Goal: Information Seeking & Learning: Learn about a topic

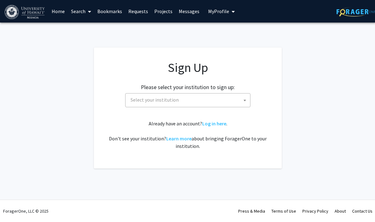
click at [157, 96] on span "Select your institution" at bounding box center [189, 99] width 122 height 13
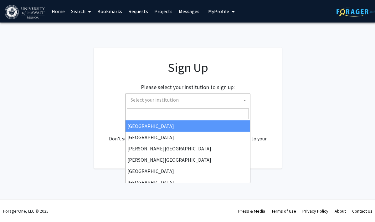
type input "u"
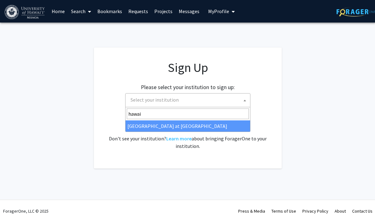
type input "hawai"
select select "18"
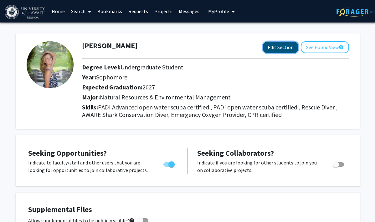
click at [278, 52] on button "Edit Section" at bounding box center [280, 48] width 35 height 12
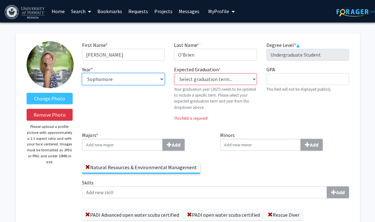
click at [144, 79] on select "--- First-year Sophomore Junior Senior Postbaccalaureate Certificate" at bounding box center [123, 79] width 83 height 12
select select "junior"
click at [82, 73] on select "--- First-year Sophomore Junior Senior Postbaccalaureate Certificate" at bounding box center [123, 79] width 83 height 12
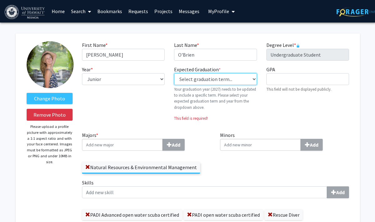
click at [186, 77] on select "Select graduation term... Previous: 2027 (Please select a specific term) Spring…" at bounding box center [215, 79] width 83 height 12
select select "38: spring_2027"
click at [174, 73] on select "Select graduation term... Previous: 2027 (Please select a specific term) Spring…" at bounding box center [215, 79] width 83 height 12
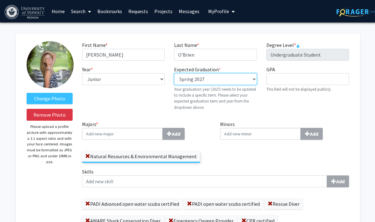
scroll to position [50, 0]
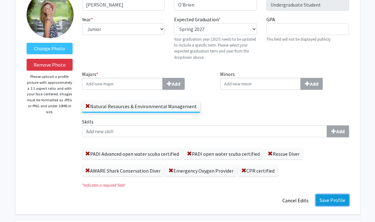
click at [331, 201] on button "Save Profile" at bounding box center [331, 199] width 33 height 11
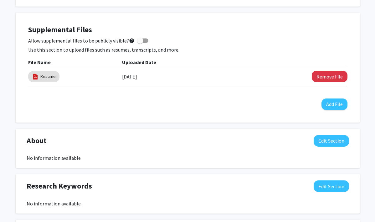
scroll to position [0, 0]
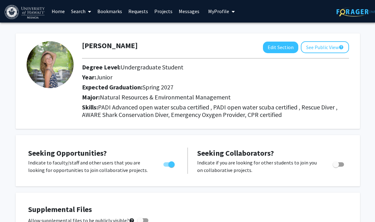
click at [59, 11] on link "Home" at bounding box center [57, 11] width 19 height 22
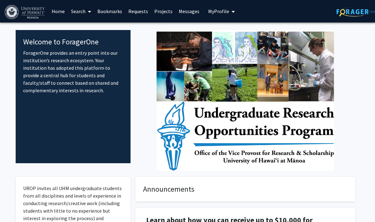
click at [84, 10] on link "Search" at bounding box center [81, 11] width 26 height 22
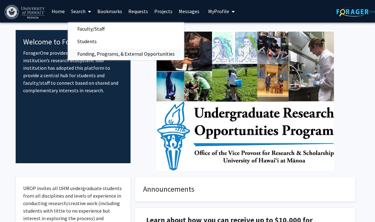
click at [100, 51] on span "Funding, Programs, & External Opportunities" at bounding box center [126, 54] width 116 height 13
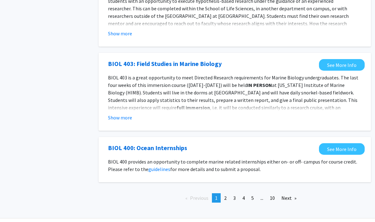
scroll to position [671, 0]
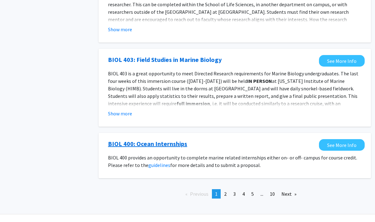
click at [180, 139] on link "BIOL 400: Ocean Internships" at bounding box center [147, 143] width 79 height 9
click at [226, 189] on link "page 2" at bounding box center [225, 193] width 9 height 9
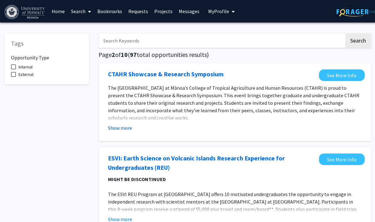
click at [127, 128] on button "Show more" at bounding box center [120, 128] width 24 height 8
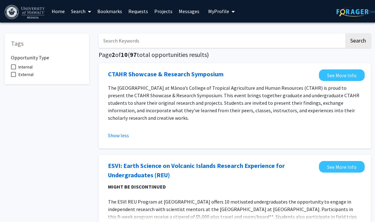
click at [133, 9] on link "Requests" at bounding box center [138, 11] width 26 height 22
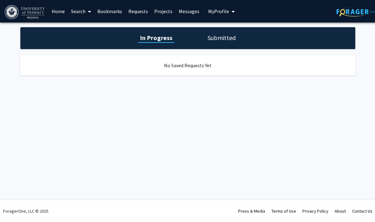
click at [64, 9] on link "Home" at bounding box center [57, 11] width 19 height 22
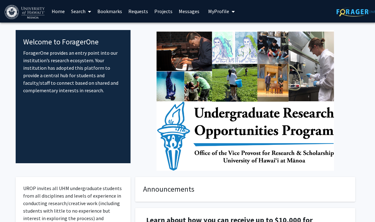
click at [86, 10] on span at bounding box center [88, 12] width 6 height 22
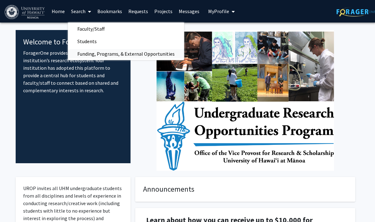
click at [100, 49] on span "Funding, Programs, & External Opportunities" at bounding box center [126, 54] width 116 height 13
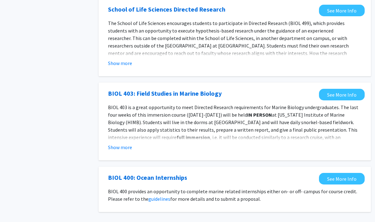
scroll to position [671, 0]
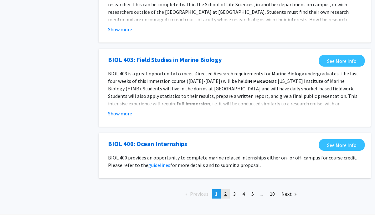
click at [224, 191] on span "2" at bounding box center [225, 194] width 3 height 6
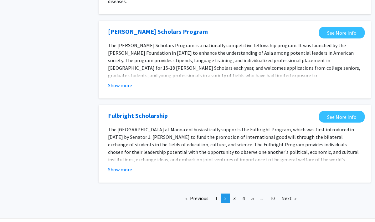
scroll to position [713, 0]
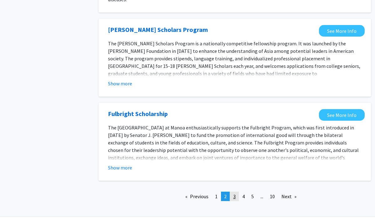
click at [237, 192] on link "page 3" at bounding box center [234, 196] width 9 height 9
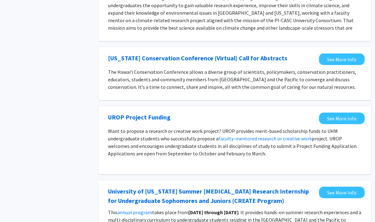
scroll to position [424, 0]
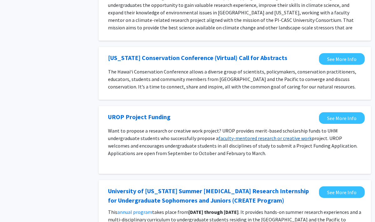
click at [272, 140] on link "faculty-mentored research or creative work" at bounding box center [264, 138] width 93 height 6
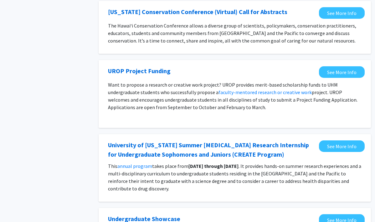
scroll to position [629, 0]
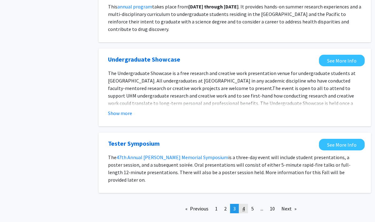
click at [242, 205] on span "4" at bounding box center [243, 208] width 3 height 6
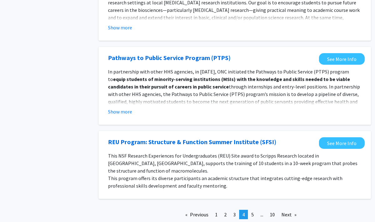
scroll to position [672, 0]
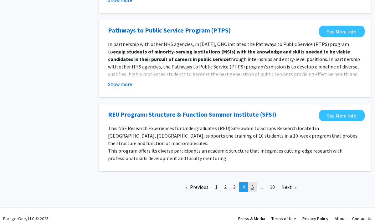
click at [253, 182] on link "page 5" at bounding box center [252, 186] width 9 height 9
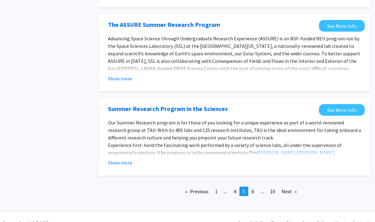
scroll to position [689, 0]
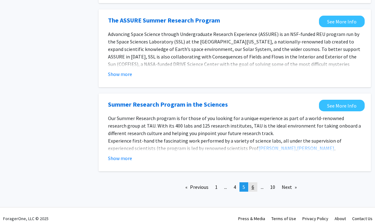
click at [254, 182] on link "page 6" at bounding box center [252, 186] width 9 height 9
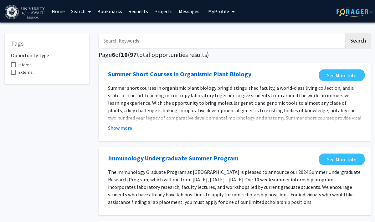
click at [155, 11] on link "Projects" at bounding box center [163, 11] width 24 height 22
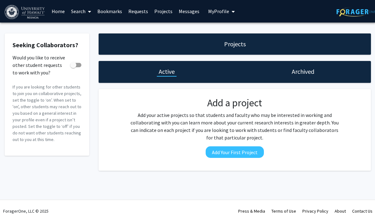
click at [86, 8] on span at bounding box center [88, 12] width 6 height 22
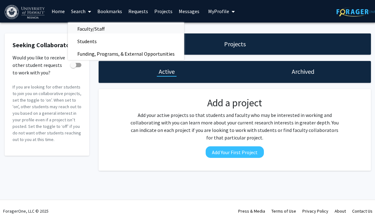
click at [96, 27] on span "Faculty/Staff" at bounding box center [91, 29] width 46 height 13
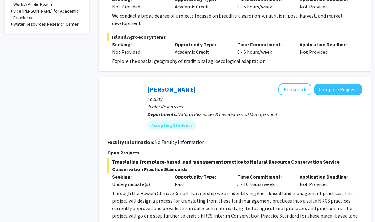
scroll to position [385, 0]
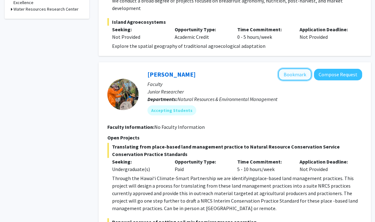
click at [290, 68] on button "Bookmark" at bounding box center [294, 74] width 33 height 12
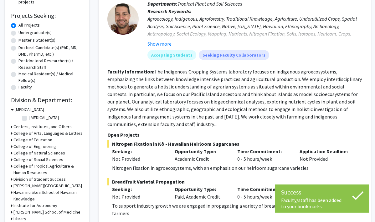
scroll to position [61, 0]
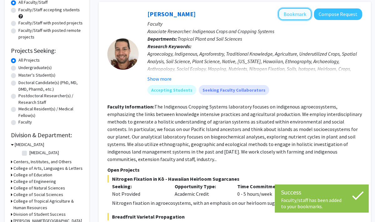
click at [288, 14] on button "Bookmark" at bounding box center [294, 14] width 33 height 12
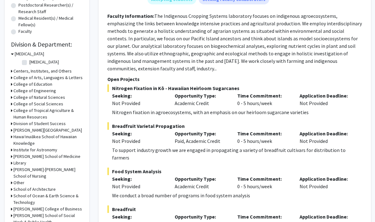
scroll to position [0, 0]
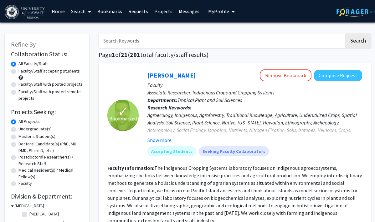
click at [38, 129] on label "Undergraduate(s)" at bounding box center [34, 129] width 33 height 7
click at [23, 129] on input "Undergraduate(s)" at bounding box center [20, 128] width 4 height 4
radio input "true"
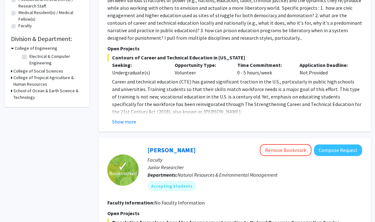
scroll to position [39, 0]
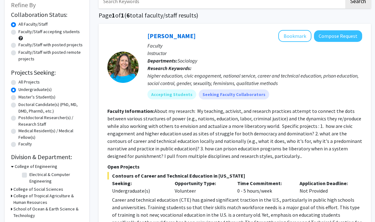
click at [53, 33] on label "Faculty/Staff accepting students" at bounding box center [48, 31] width 61 height 7
click at [23, 33] on input "Faculty/Staff accepting students" at bounding box center [20, 30] width 4 height 4
radio input "true"
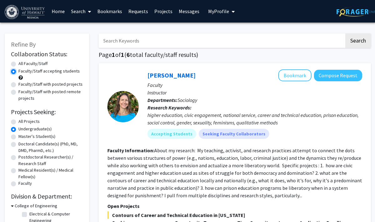
scroll to position [102, 0]
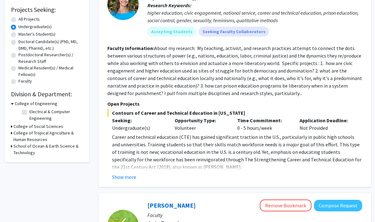
click at [12, 133] on icon at bounding box center [12, 133] width 2 height 7
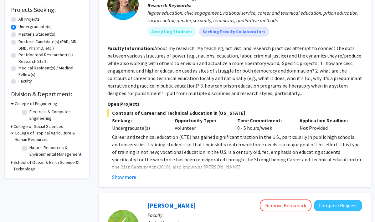
click at [29, 148] on label "Natural Resources & Environmental Management" at bounding box center [55, 150] width 52 height 13
click at [29, 148] on input "Natural Resources & Environmental Management" at bounding box center [31, 146] width 4 height 4
checkbox input "true"
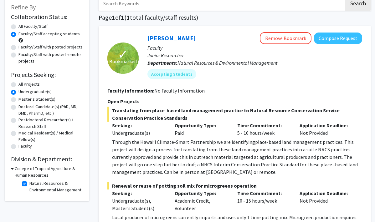
scroll to position [70, 0]
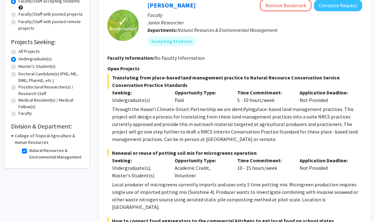
click at [29, 149] on label "Natural Resources & Environmental Management" at bounding box center [55, 153] width 52 height 13
click at [29, 149] on input "Natural Resources & Environmental Management" at bounding box center [31, 149] width 4 height 4
checkbox input "false"
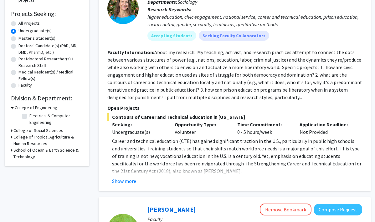
scroll to position [98, 0]
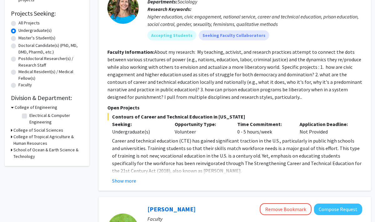
click at [12, 151] on icon at bounding box center [12, 150] width 2 height 7
click at [29, 164] on label "(Select All)" at bounding box center [39, 164] width 20 height 7
click at [29, 164] on input "(Select All)" at bounding box center [31, 163] width 4 height 4
checkbox input "true"
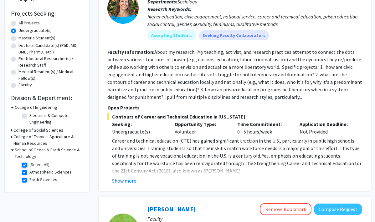
checkbox input "true"
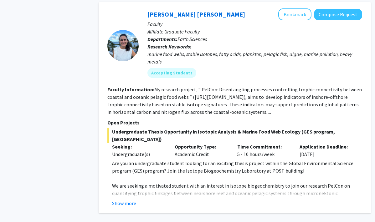
scroll to position [639, 0]
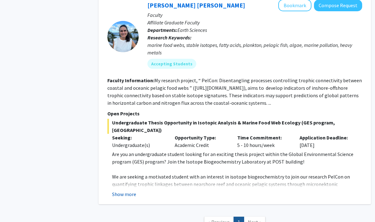
click at [129, 190] on button "Show more" at bounding box center [124, 194] width 24 height 8
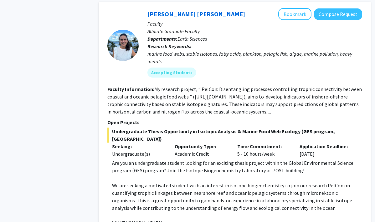
scroll to position [600, 0]
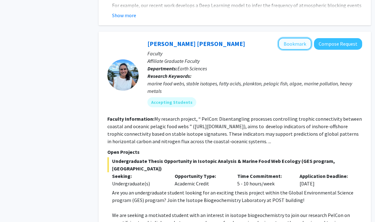
click at [285, 43] on button "Bookmark" at bounding box center [294, 44] width 33 height 12
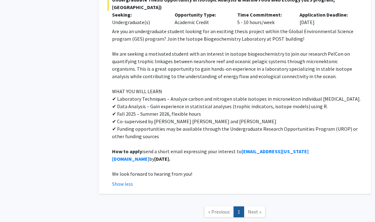
scroll to position [692, 0]
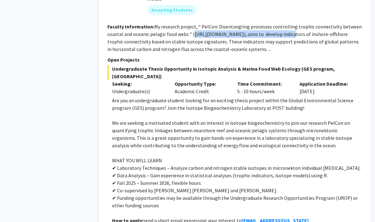
drag, startPoint x: 193, startPoint y: 35, endPoint x: 290, endPoint y: 35, distance: 97.2
click at [290, 35] on fg-read-more "My research project, “ PelCon: Disentangling processes controlling trophic conn…" at bounding box center [234, 37] width 254 height 29
copy fg-read-more "[URL][DOMAIN_NAME]"
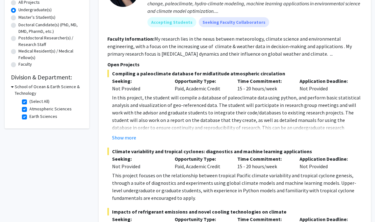
scroll to position [0, 0]
